Goal: Information Seeking & Learning: Learn about a topic

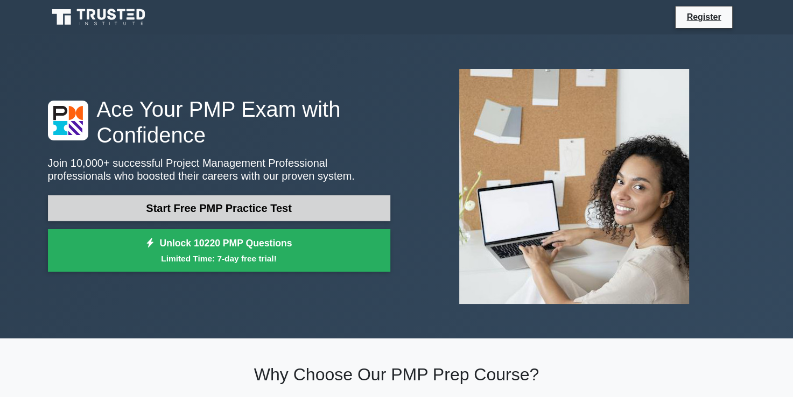
click at [243, 210] on link "Start Free PMP Practice Test" at bounding box center [219, 208] width 342 height 26
